Goal: Task Accomplishment & Management: Complete application form

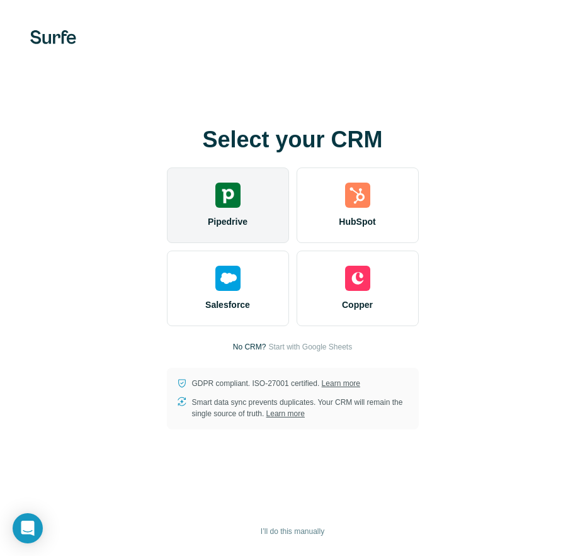
click at [235, 186] on img at bounding box center [227, 195] width 25 height 25
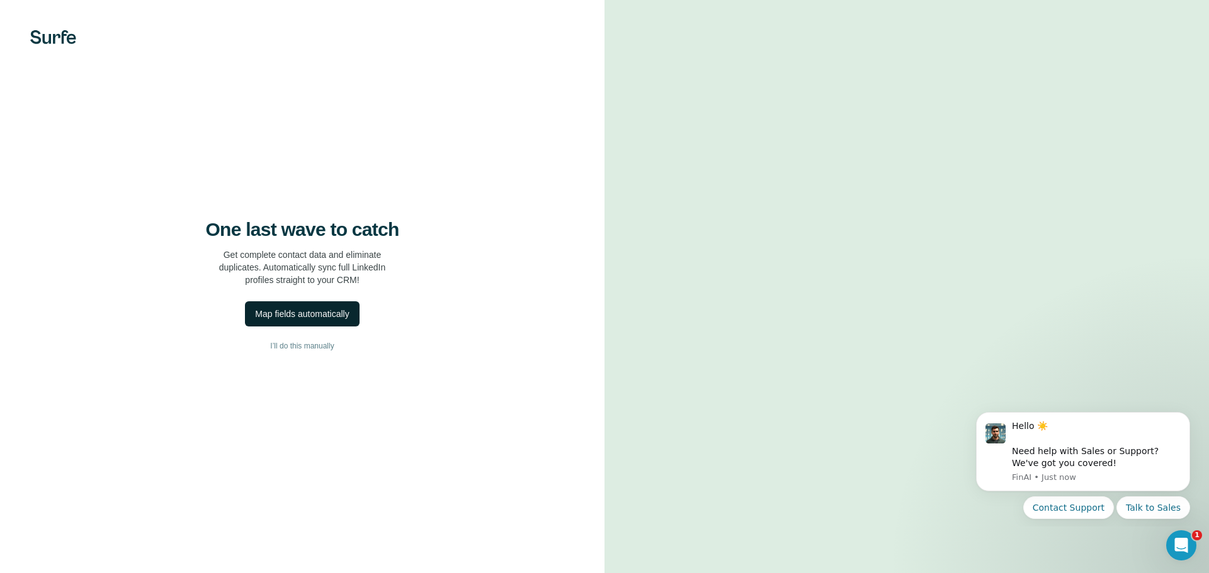
click at [312, 319] on div "Map fields automatically" at bounding box center [302, 314] width 94 height 13
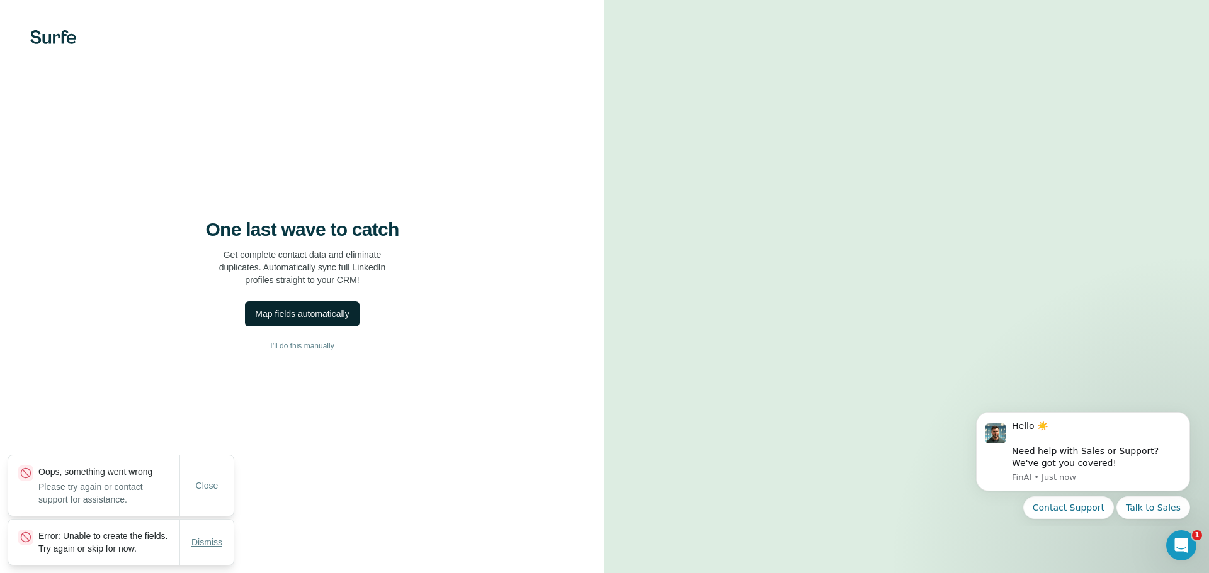
click at [212, 536] on span "Dismiss" at bounding box center [206, 542] width 31 height 13
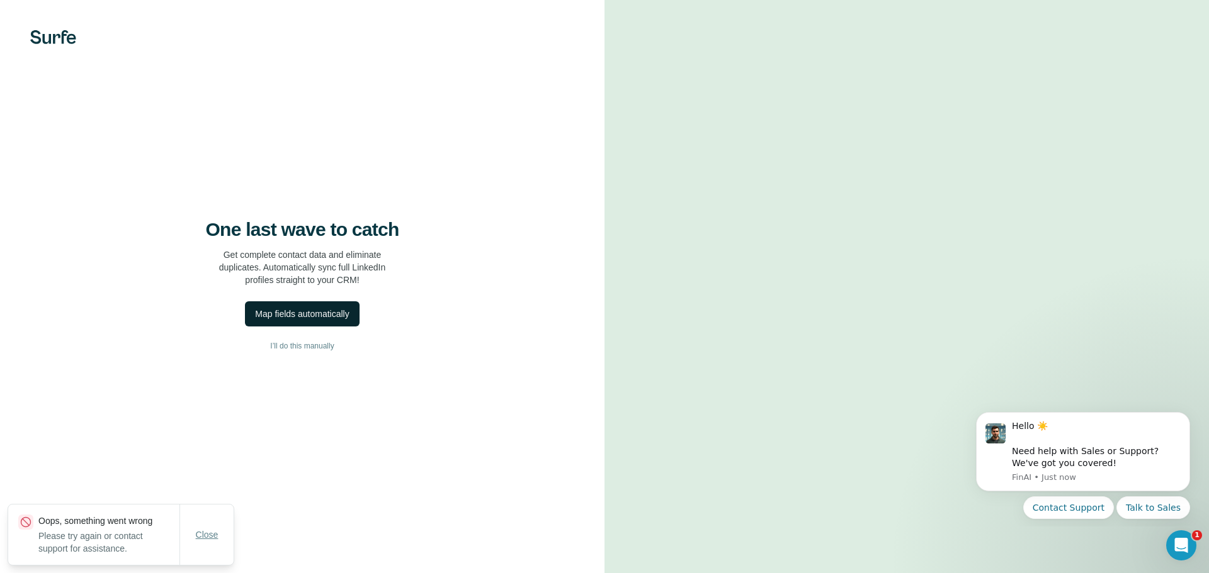
click at [205, 539] on span "Close" at bounding box center [207, 535] width 23 height 13
click at [295, 313] on div "Map fields automatically" at bounding box center [302, 314] width 94 height 13
click at [315, 317] on div "Map fields automatically" at bounding box center [302, 314] width 94 height 13
click at [317, 316] on div "Map fields automatically" at bounding box center [302, 314] width 94 height 13
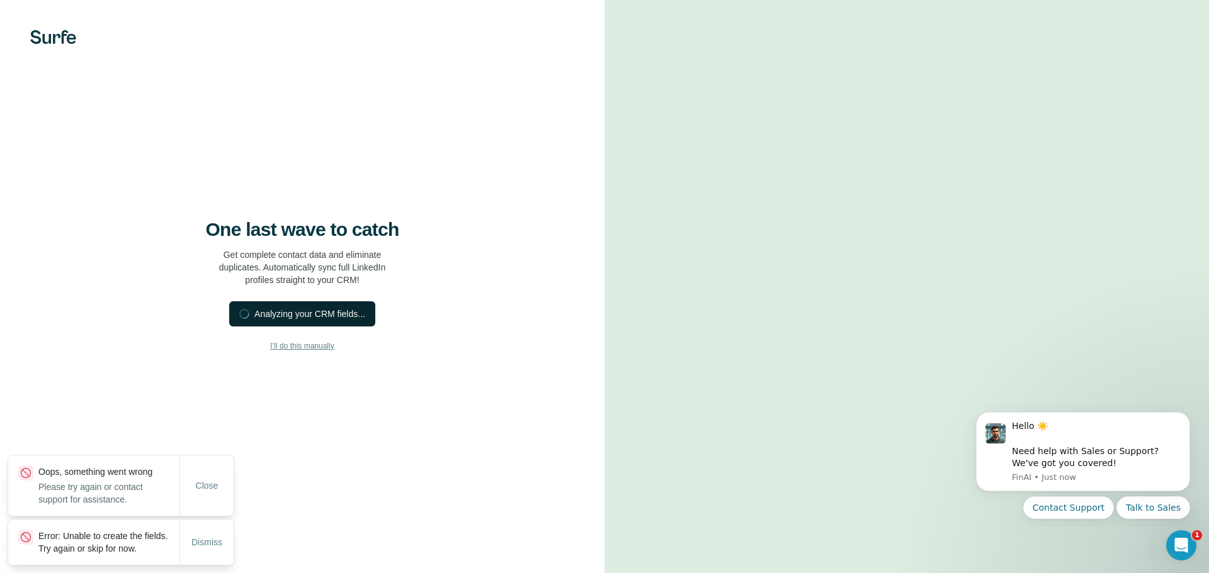
click at [312, 347] on span "I’ll do this manually" at bounding box center [302, 346] width 64 height 11
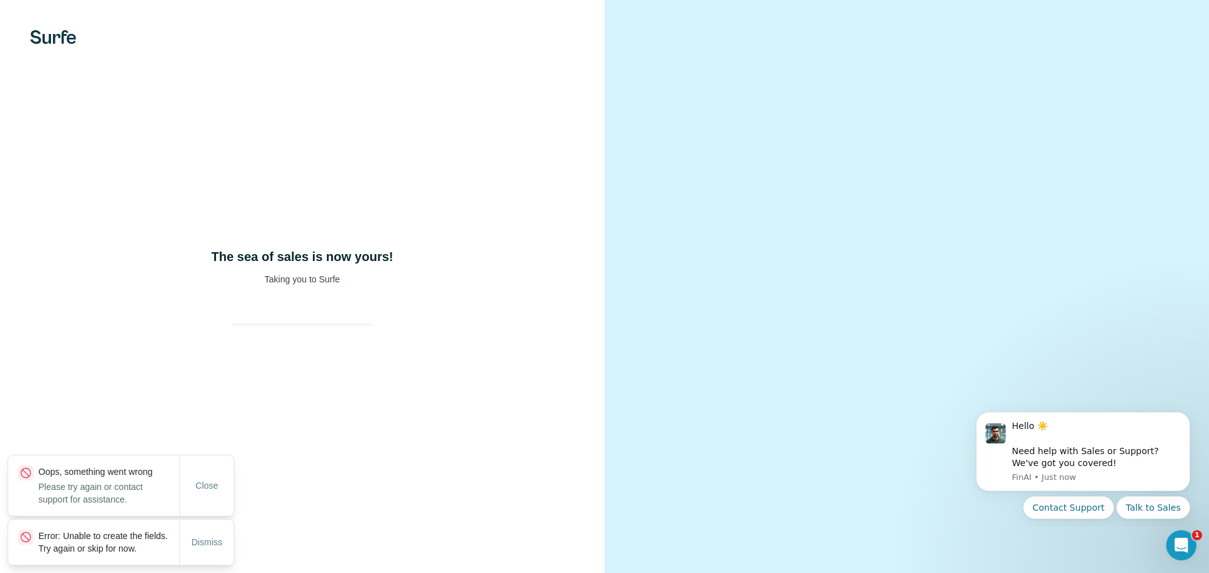
click at [326, 311] on div at bounding box center [302, 313] width 161 height 25
